Goal: Check status: Check status

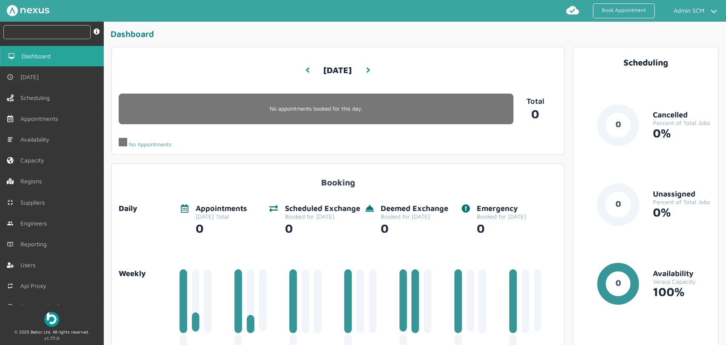
click at [31, 33] on input "text" at bounding box center [46, 32] width 87 height 14
paste input "1600000000010"
type input "1600000000010"
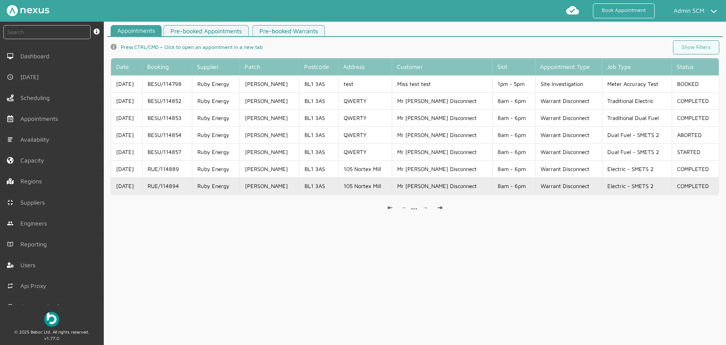
click at [268, 187] on td "[PERSON_NAME]" at bounding box center [269, 185] width 60 height 17
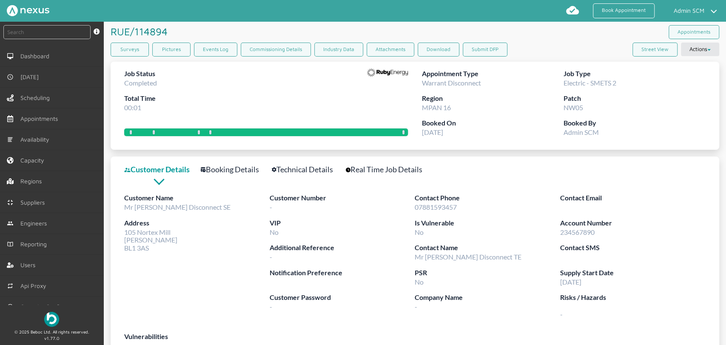
click at [219, 172] on link "Booking Details" at bounding box center [235, 169] width 68 height 12
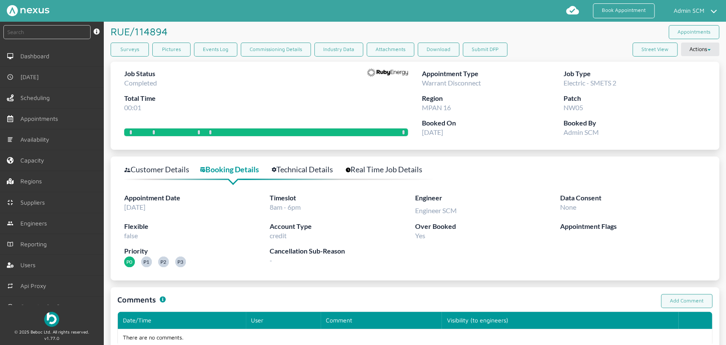
click at [313, 172] on link "Technical Details" at bounding box center [307, 169] width 71 height 12
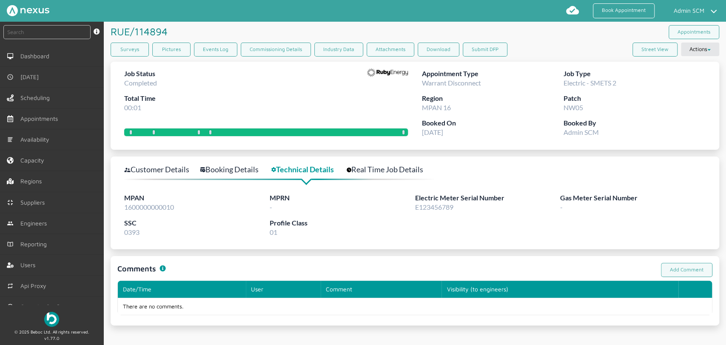
click at [383, 171] on link "Real Time Job Details" at bounding box center [390, 169] width 86 height 12
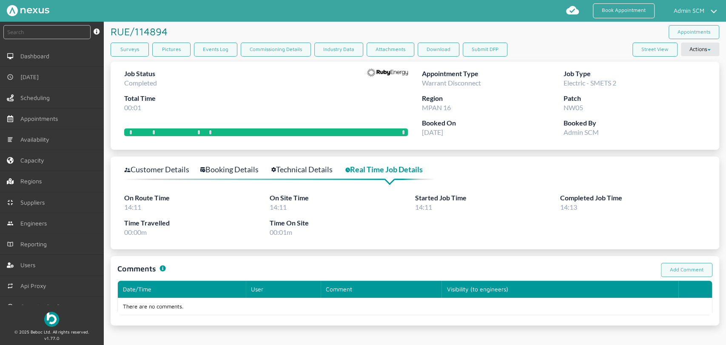
click at [152, 168] on link "Customer Details" at bounding box center [161, 169] width 74 height 12
